Goal: Navigation & Orientation: Find specific page/section

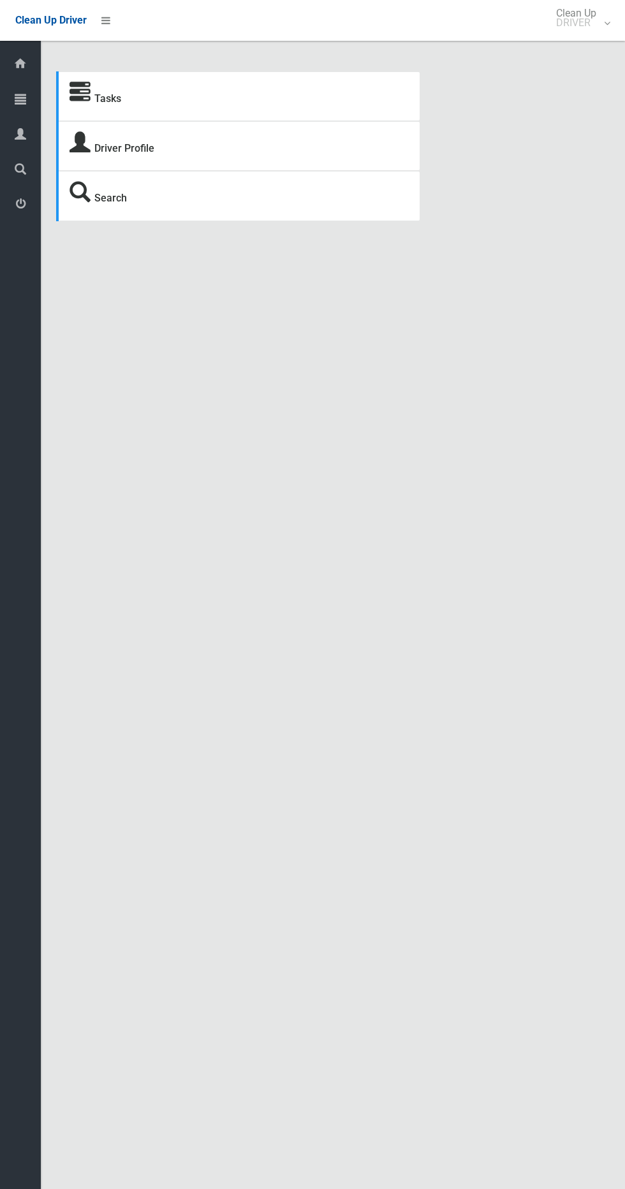
click at [59, 119] on div "Tasks" at bounding box center [238, 96] width 364 height 50
click at [40, 105] on link "Tasks" at bounding box center [20, 99] width 41 height 27
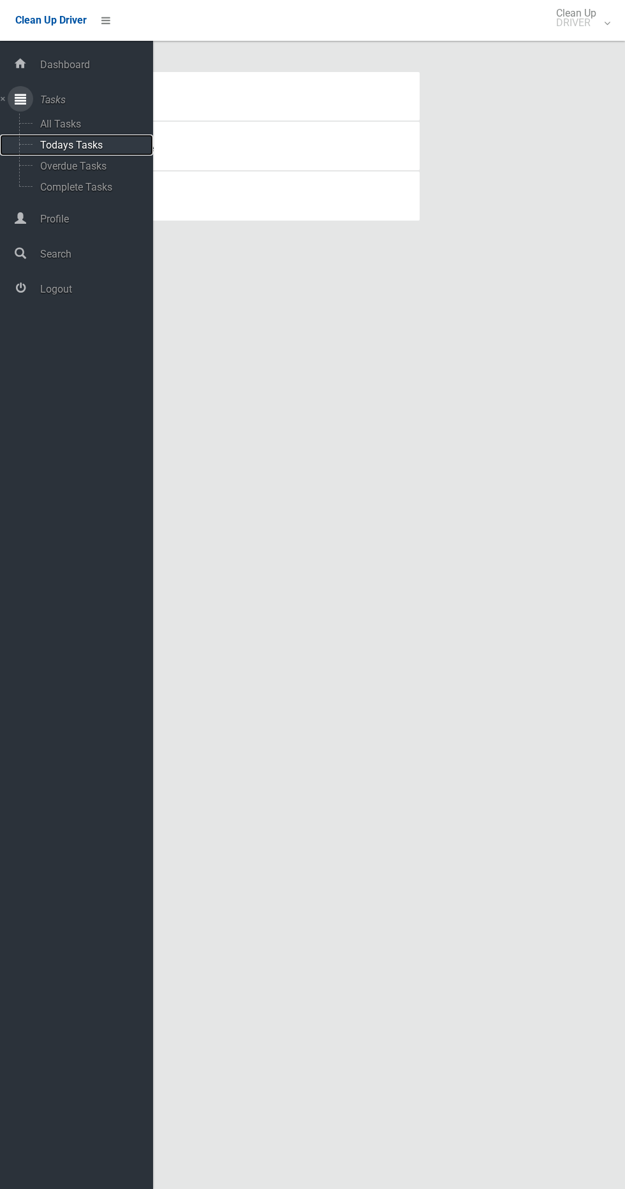
click at [112, 141] on span "Todays Tasks" at bounding box center [89, 145] width 106 height 12
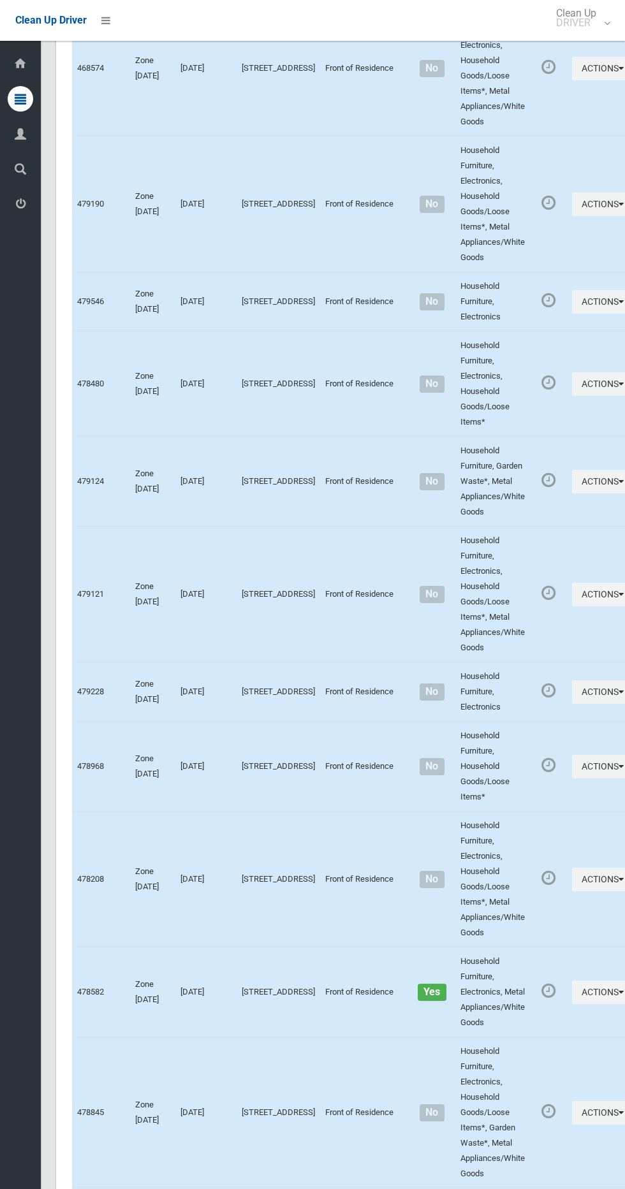
scroll to position [6430, 0]
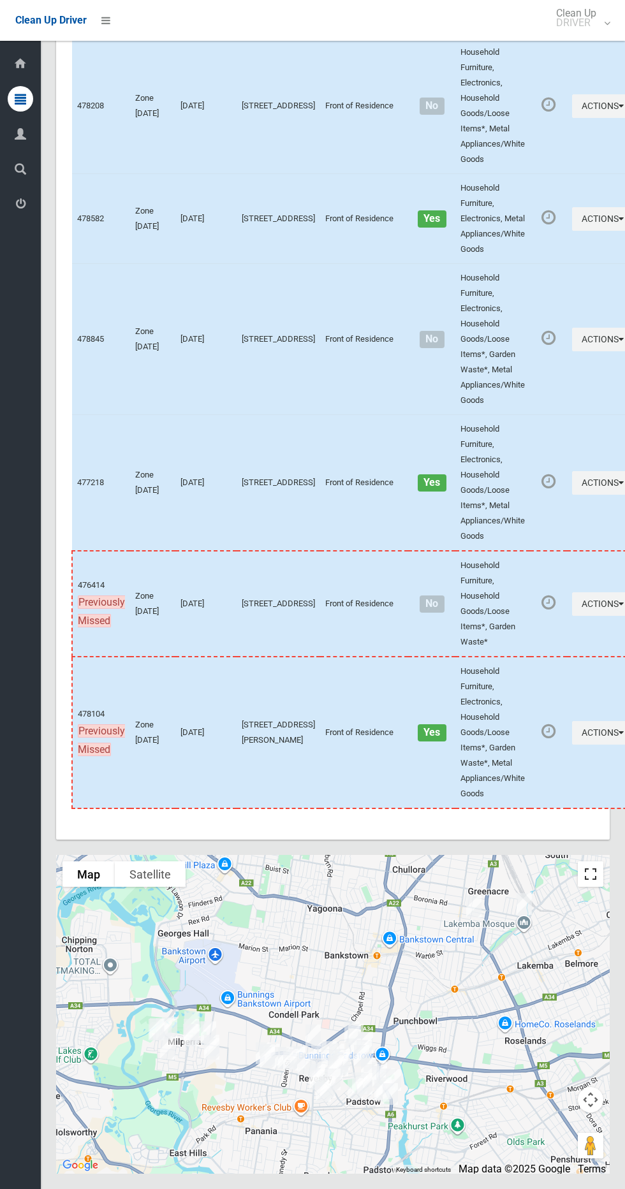
click at [588, 867] on button "Toggle fullscreen view" at bounding box center [589, 873] width 25 height 25
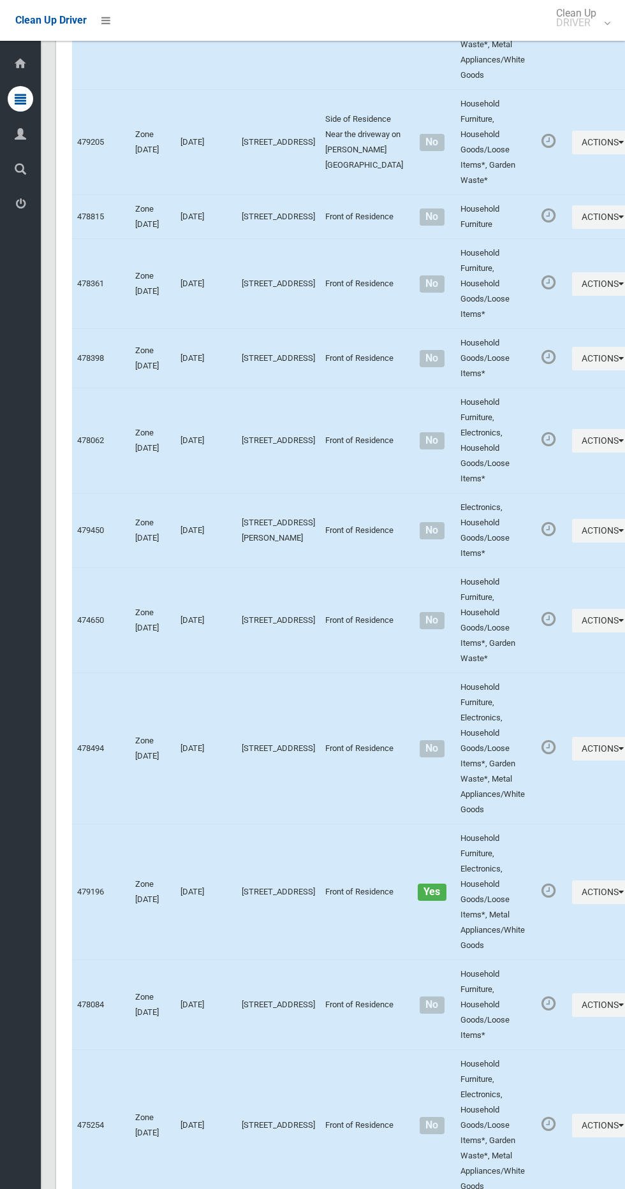
scroll to position [0, 0]
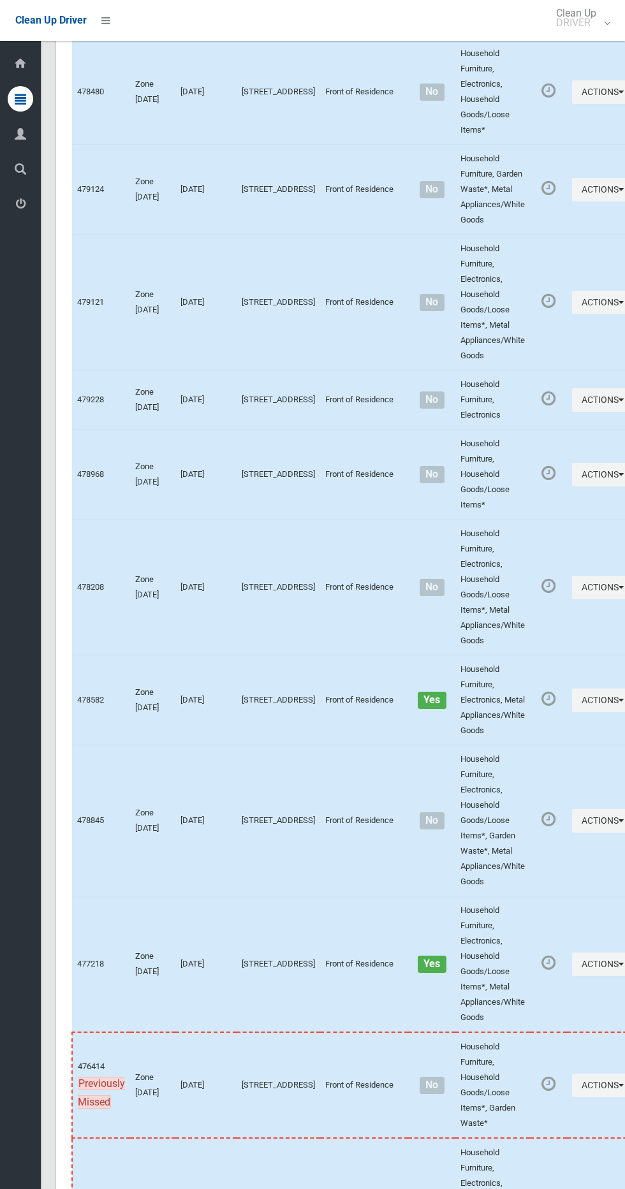
scroll to position [6430, 0]
